Goal: Find specific page/section: Find specific page/section

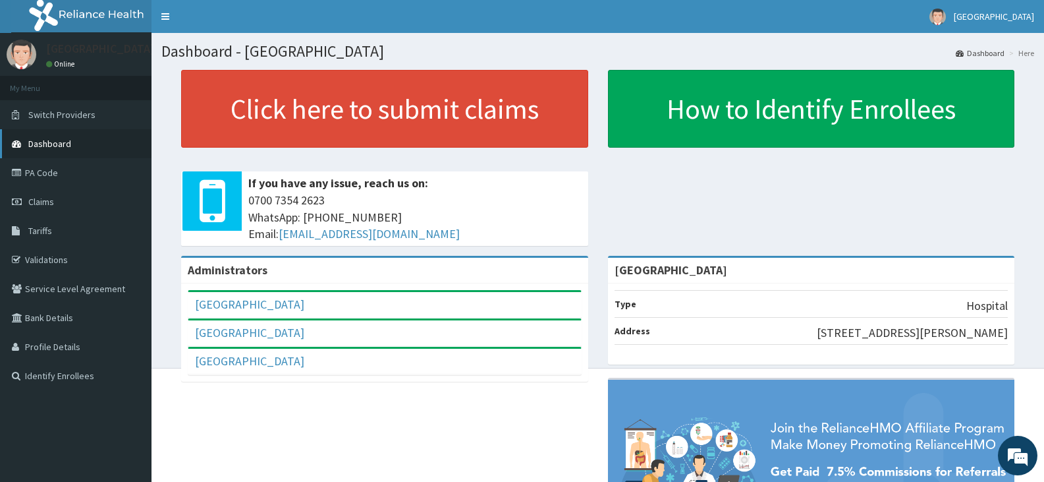
click at [62, 140] on span "Dashboard" at bounding box center [49, 144] width 43 height 12
click at [78, 260] on link "Validations" at bounding box center [76, 259] width 152 height 29
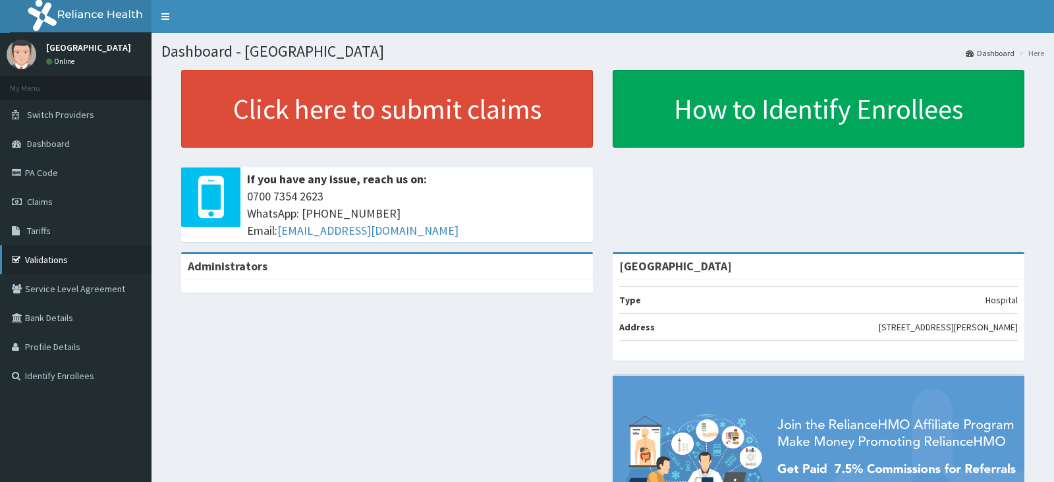
click at [83, 261] on link "Validations" at bounding box center [76, 259] width 152 height 29
